Goal: Transaction & Acquisition: Purchase product/service

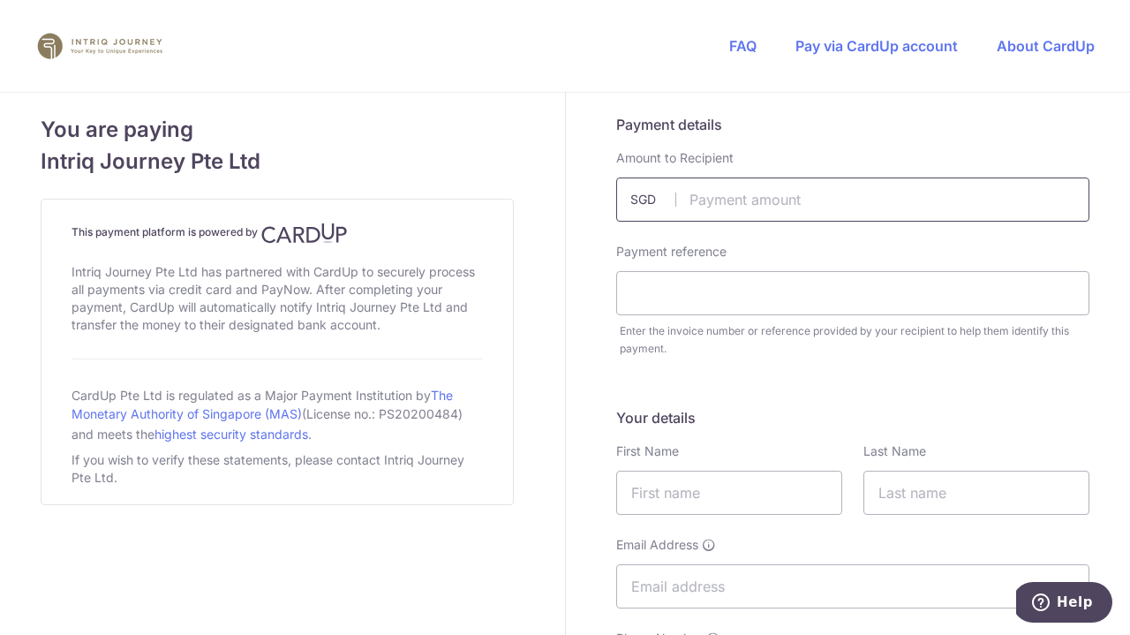
click at [716, 200] on input "text" at bounding box center [852, 199] width 473 height 44
type input "2912.00"
click at [787, 293] on input "text" at bounding box center [852, 293] width 473 height 44
click at [689, 288] on input "text" at bounding box center [852, 293] width 473 height 44
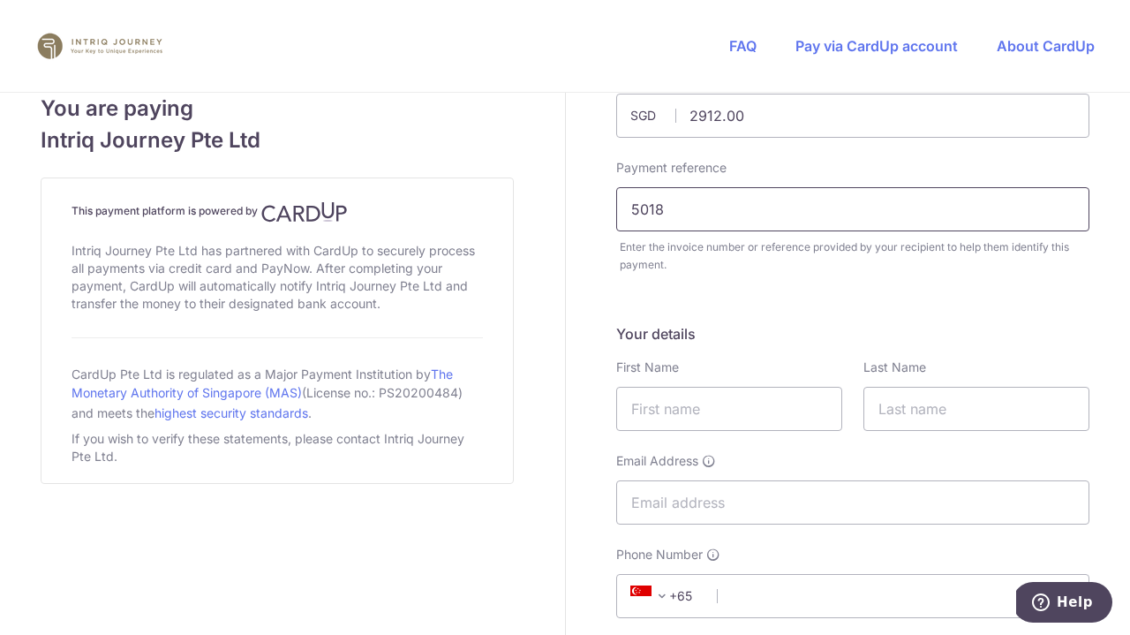
scroll to position [94, 0]
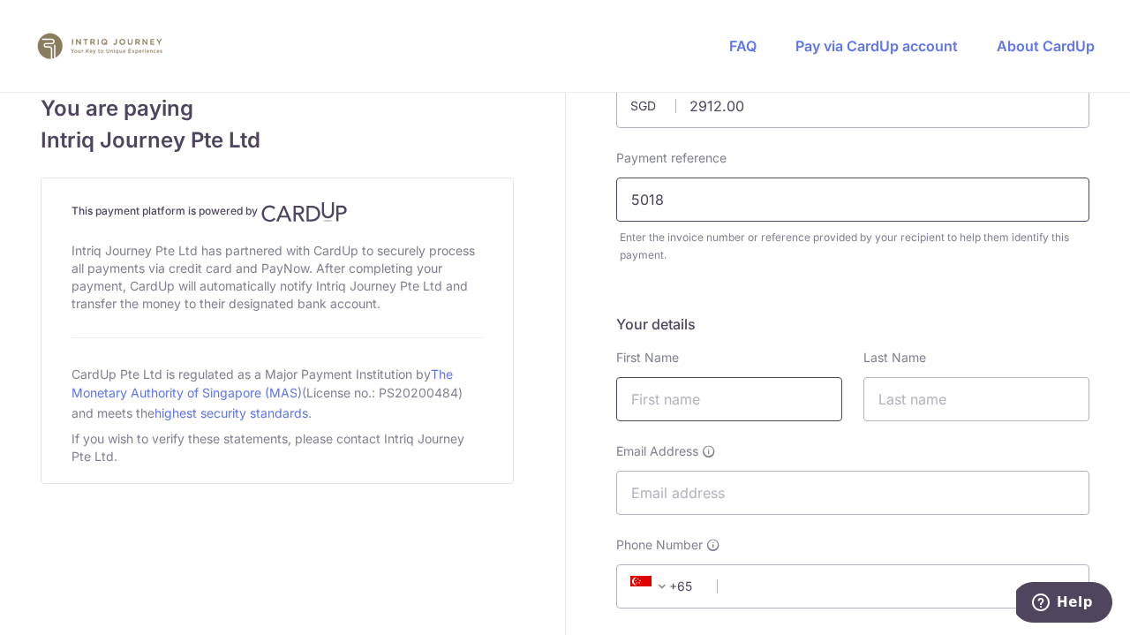
type input "5018"
type input "[PERSON_NAME]"
type input "Chia"
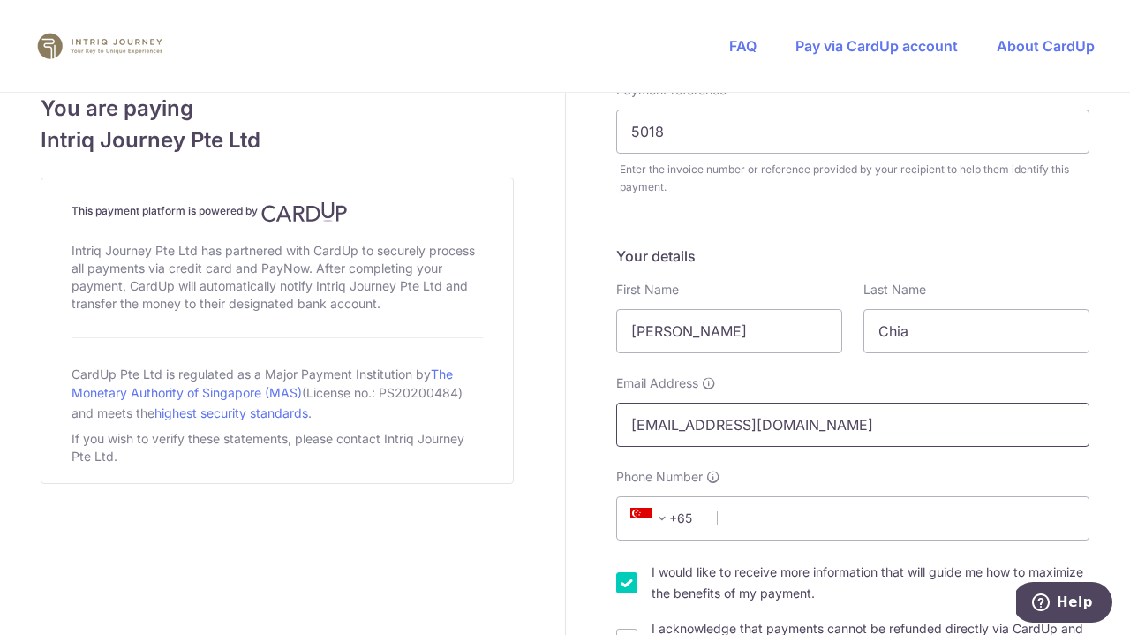
scroll to position [177, 0]
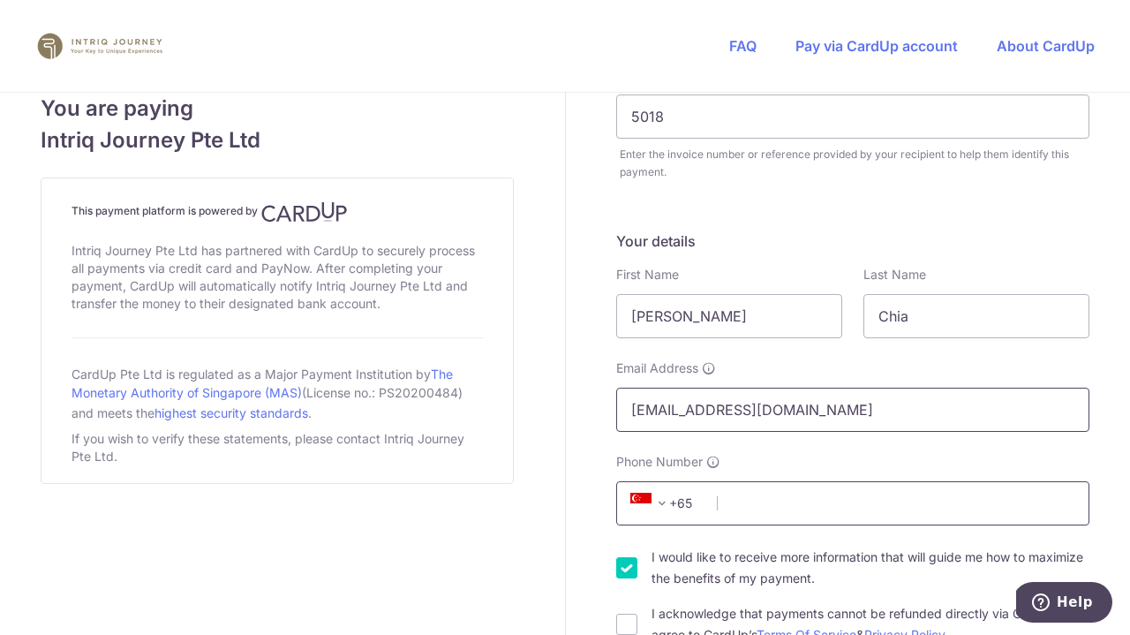
type input "[EMAIL_ADDRESS][DOMAIN_NAME]"
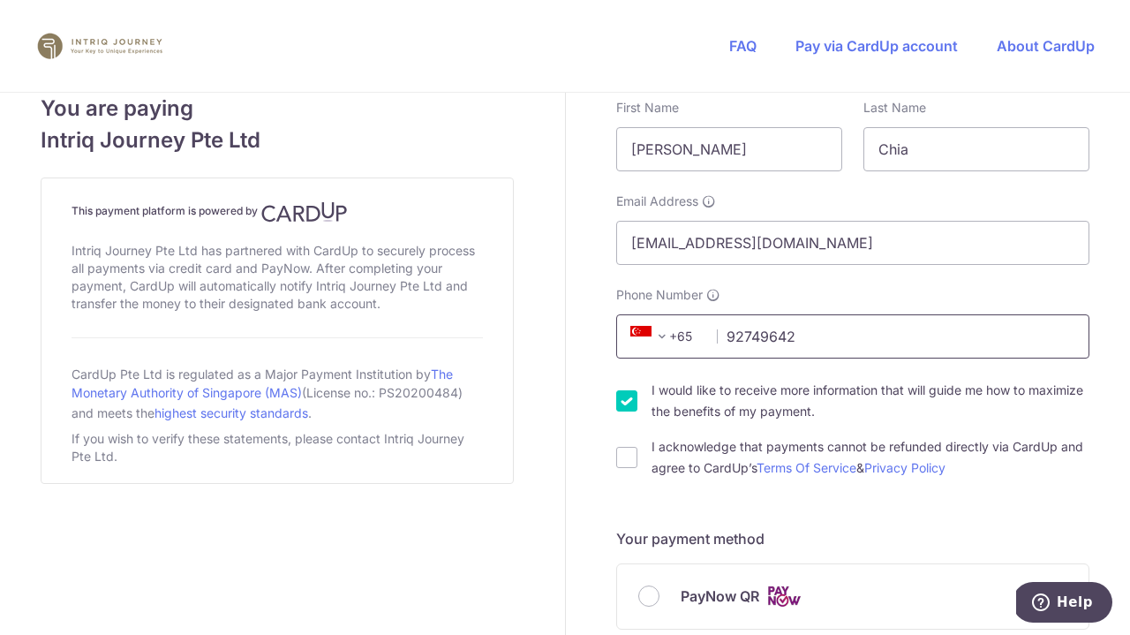
scroll to position [343, 0]
type input "92749642"
click at [630, 406] on input "I would like to receive more information that will guide me how to maximize the…" at bounding box center [626, 401] width 21 height 21
checkbox input "false"
click at [624, 456] on input "I acknowledge that payments cannot be refunded directly via CardUp and agree to…" at bounding box center [626, 458] width 21 height 21
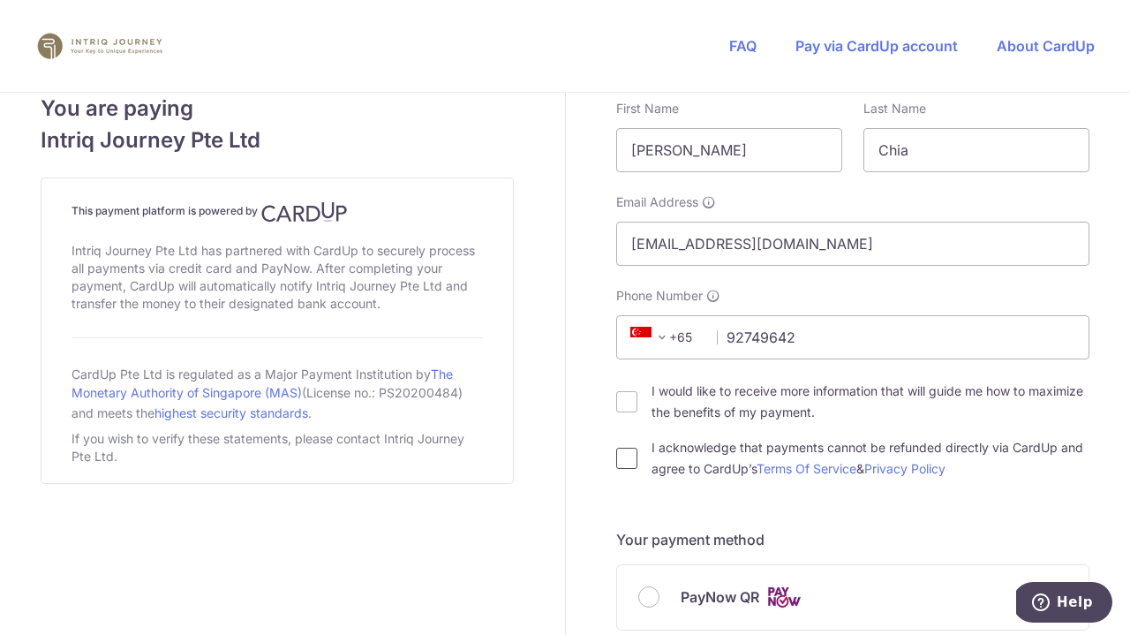
checkbox input "true"
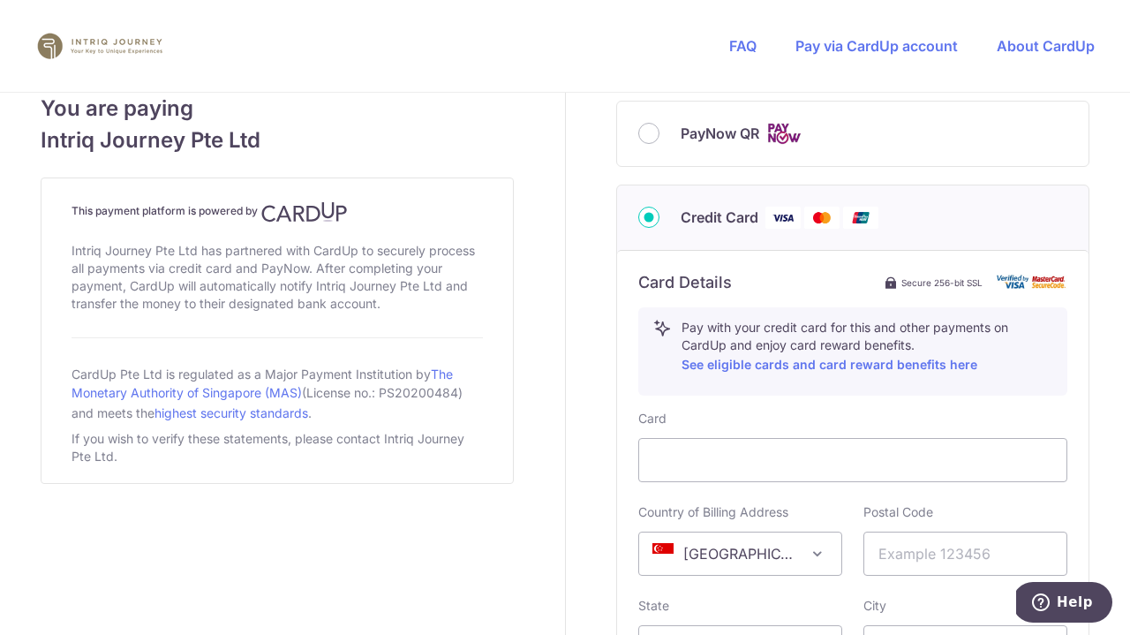
scroll to position [1018, 0]
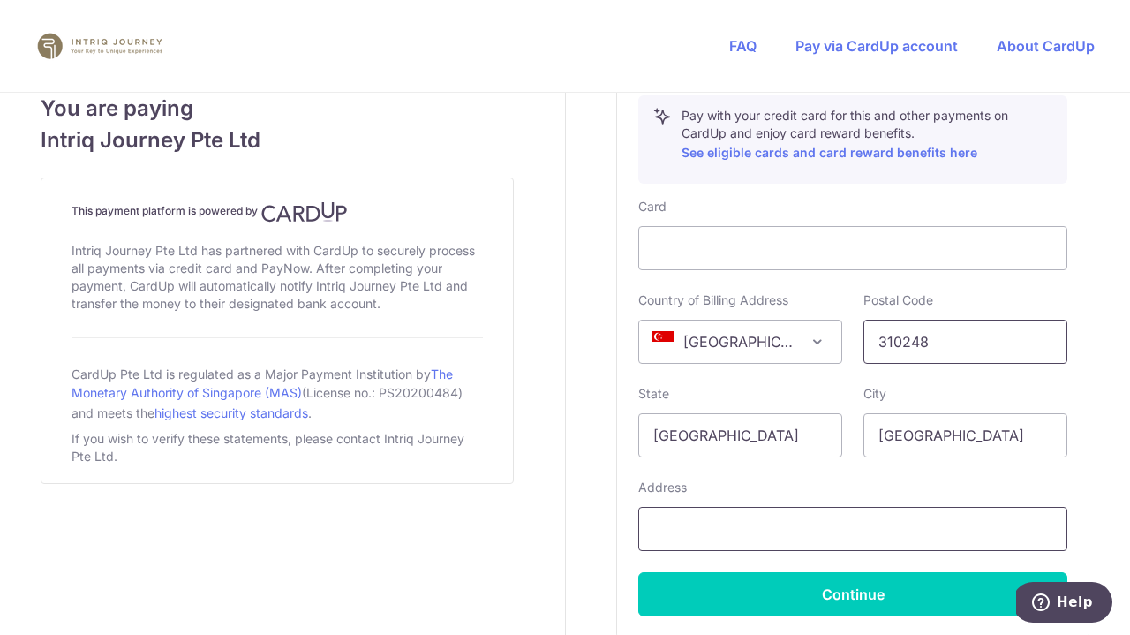
type input "310248"
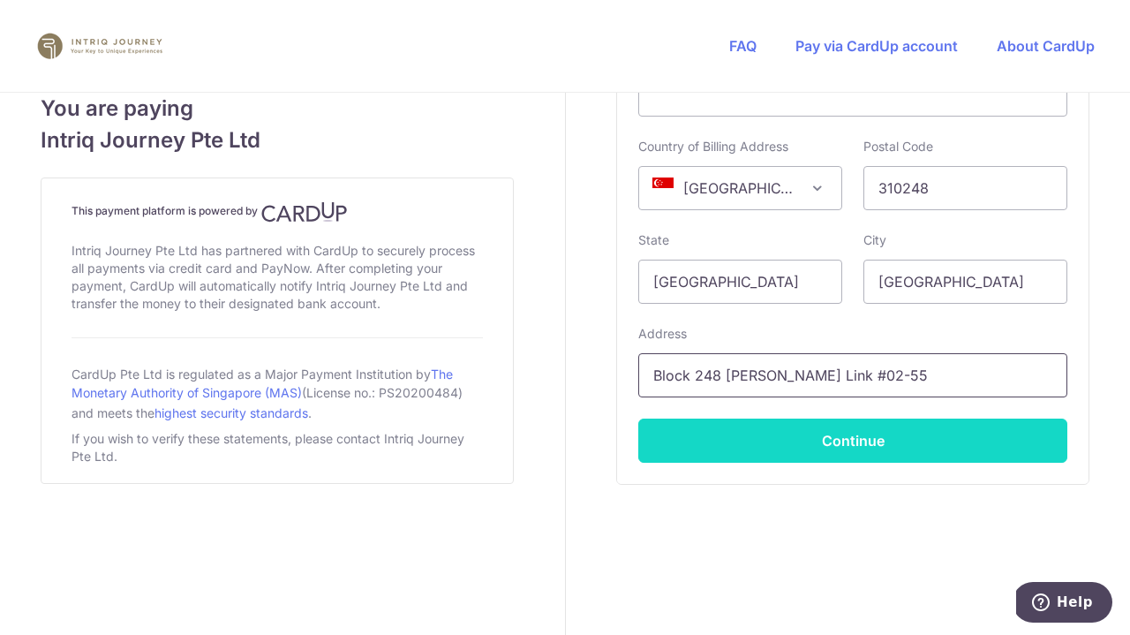
scroll to position [1172, 0]
type input "Block 248 [PERSON_NAME] Link #02-55"
click at [762, 440] on button "Continue" at bounding box center [852, 440] width 429 height 44
type input "**** 3491"
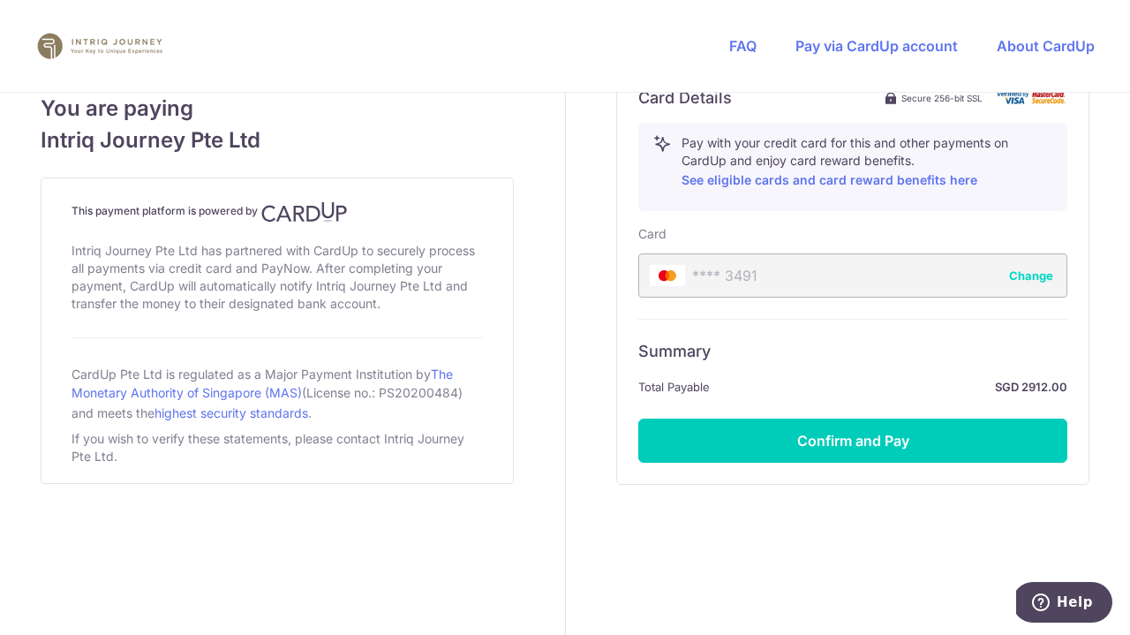
scroll to position [991, 0]
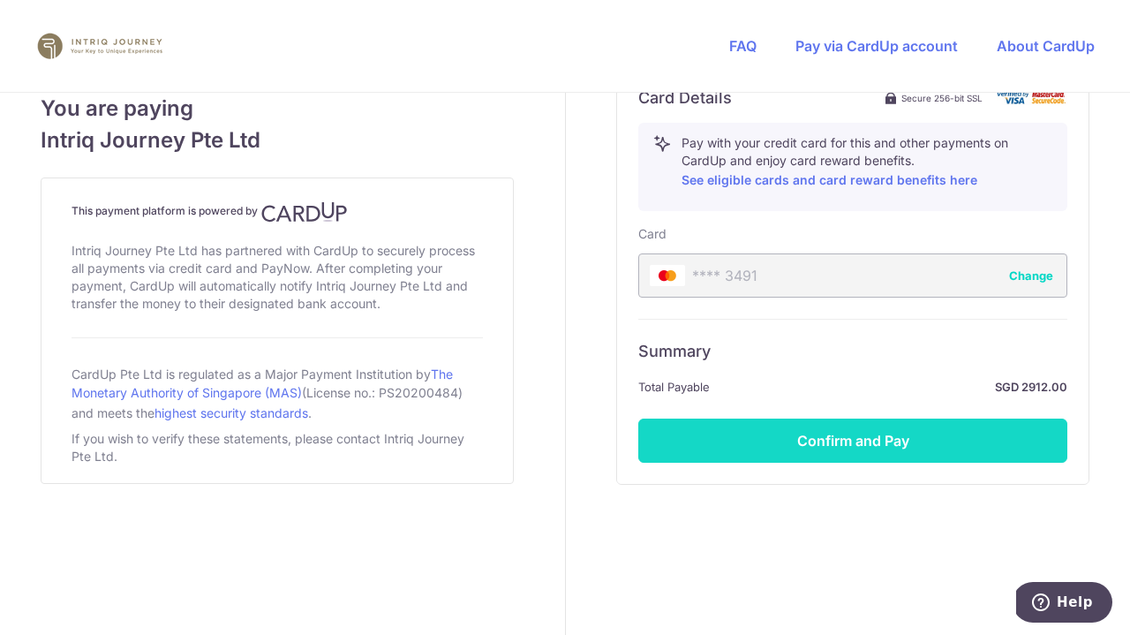
click at [872, 435] on button "Confirm and Pay" at bounding box center [852, 440] width 429 height 44
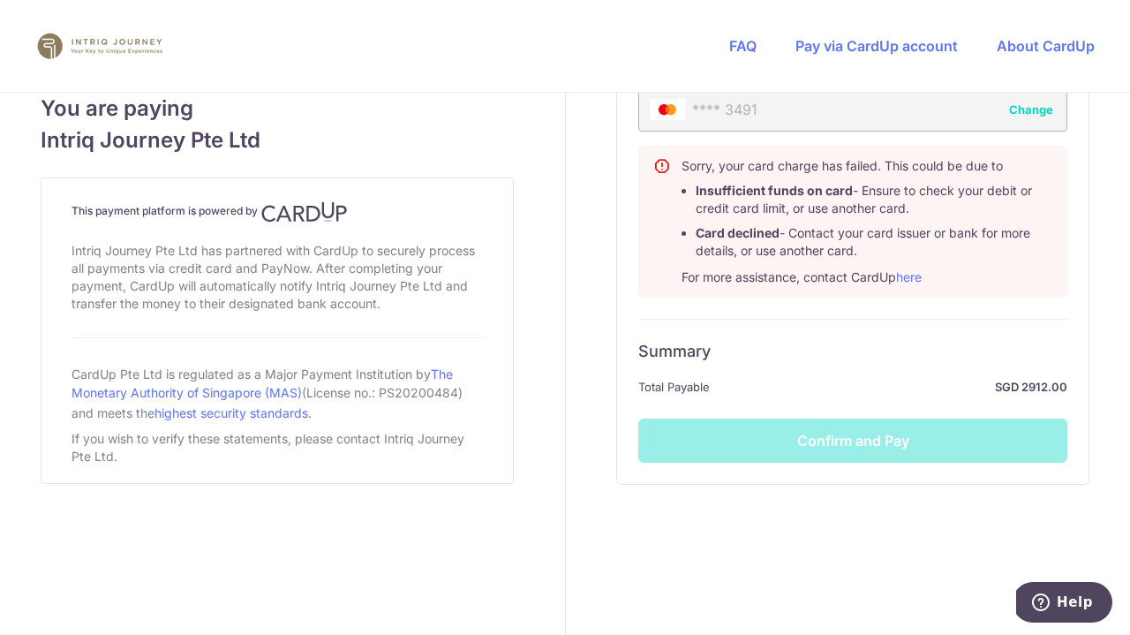
scroll to position [1156, 0]
click at [708, 441] on div "Summary Total Payable SGD 2912.00 Confirm and Pay" at bounding box center [852, 391] width 429 height 144
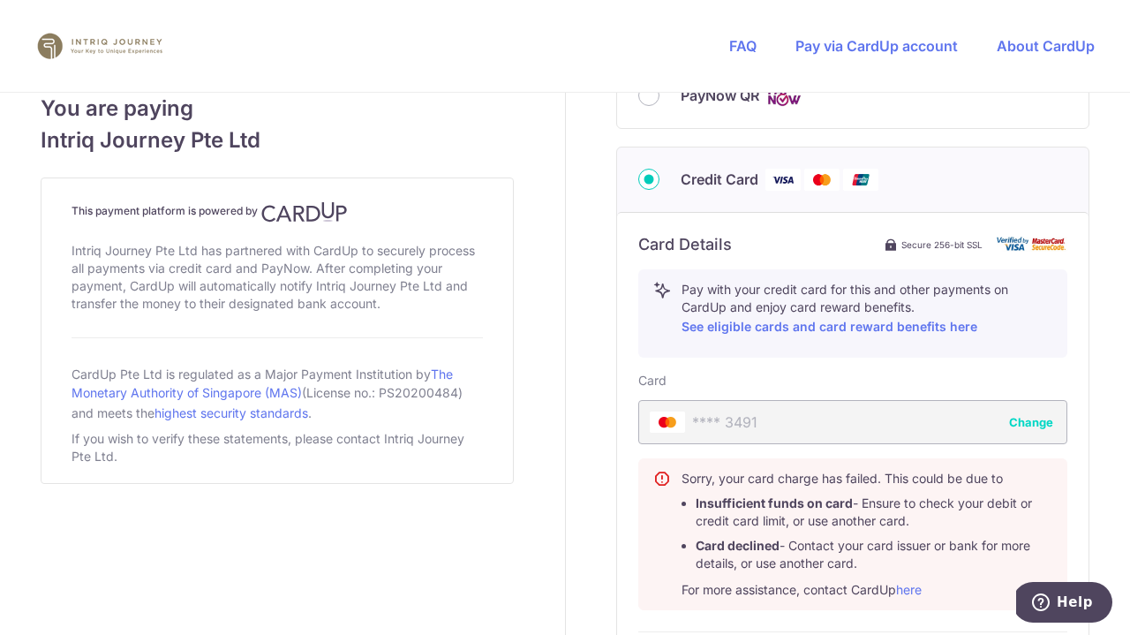
scroll to position [845, 0]
click at [1034, 423] on button "Change" at bounding box center [1031, 421] width 44 height 18
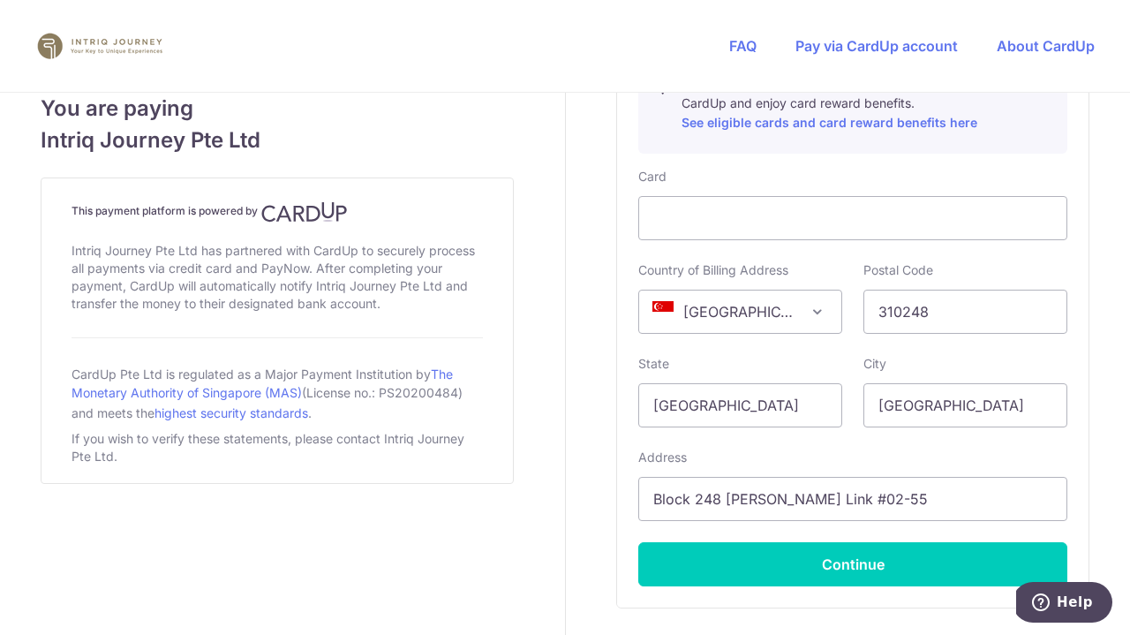
scroll to position [1056, 0]
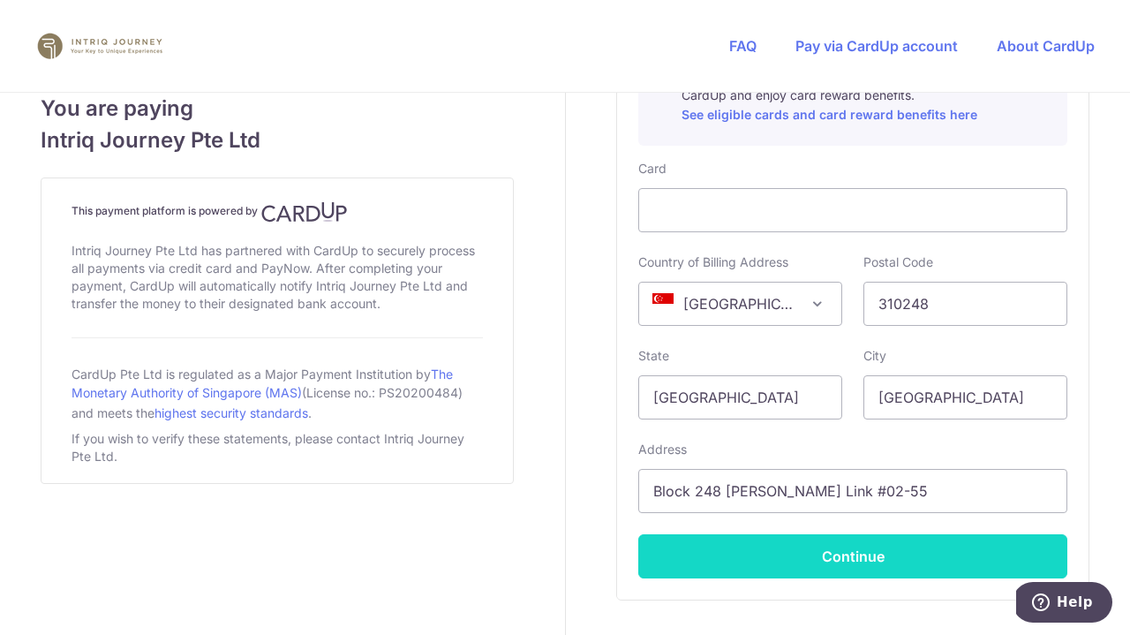
click at [726, 558] on button "Continue" at bounding box center [852, 556] width 429 height 44
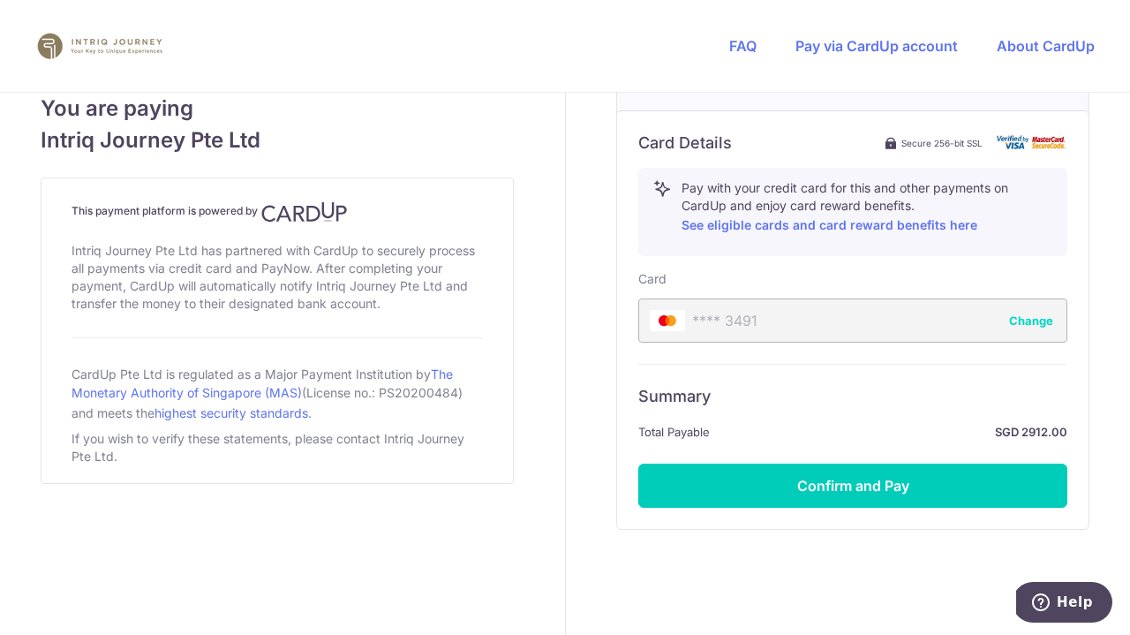
scroll to position [949, 0]
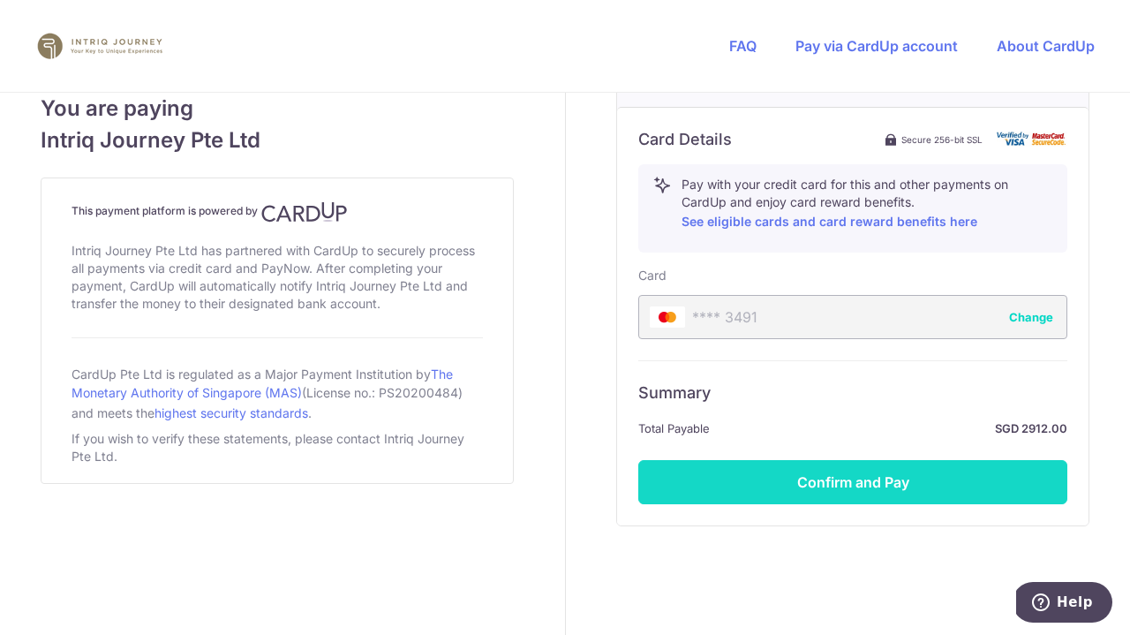
click at [787, 472] on button "Confirm and Pay" at bounding box center [852, 482] width 429 height 44
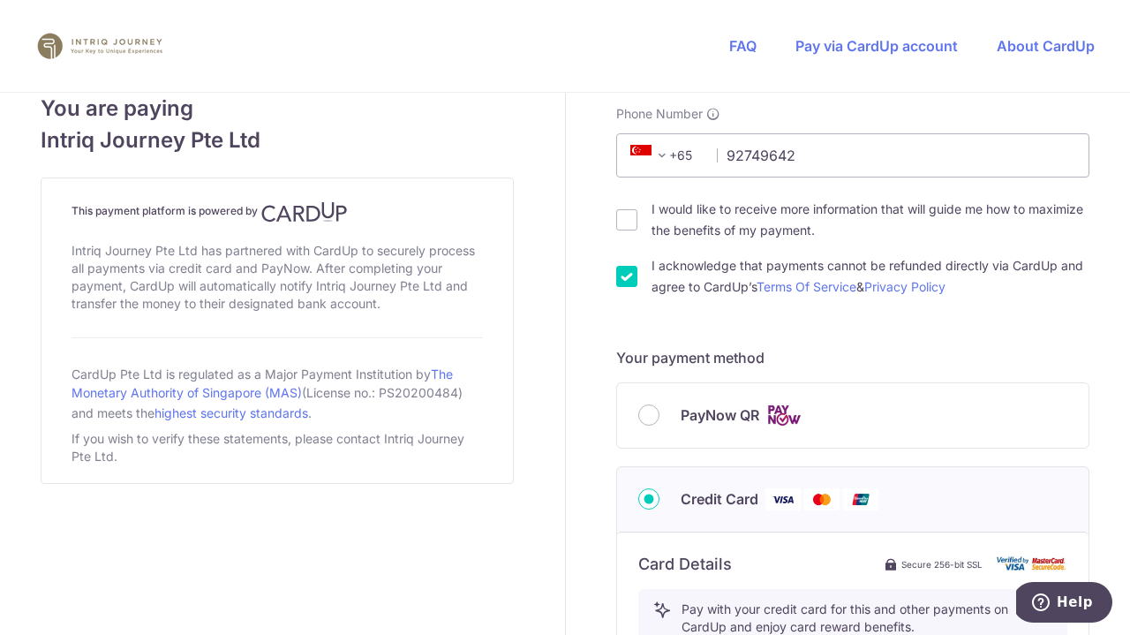
scroll to position [521, 0]
